Goal: Find specific page/section: Find specific page/section

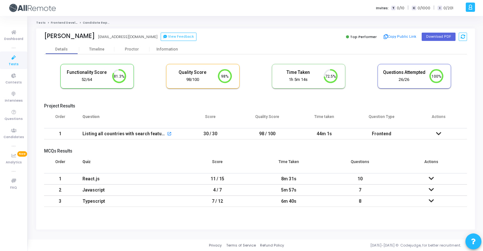
scroll to position [13, 16]
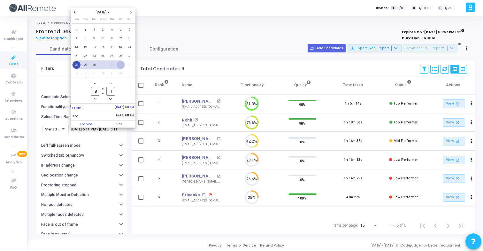
click at [111, 64] on span "2" at bounding box center [112, 65] width 8 height 8
click at [103, 28] on span "1" at bounding box center [103, 30] width 8 height 8
click at [115, 30] on span "2" at bounding box center [112, 30] width 8 height 8
click at [74, 37] on span "5" at bounding box center [76, 38] width 8 height 8
click at [99, 40] on td "8" at bounding box center [103, 38] width 9 height 9
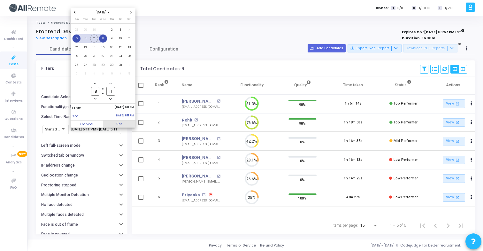
click at [122, 124] on span "Set" at bounding box center [119, 123] width 33 height 7
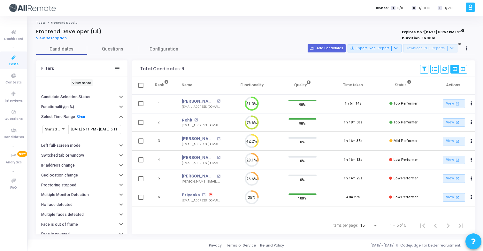
type input "10/5/2025, 6:11 PM - 10/8/2025, 6:11 PM"
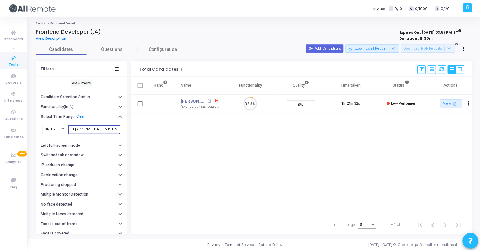
scroll to position [13, 16]
click at [18, 72] on icon at bounding box center [13, 76] width 13 height 8
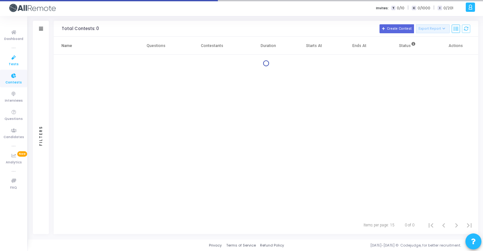
click at [14, 62] on span "Tests" at bounding box center [14, 64] width 10 height 5
